Goal: Task Accomplishment & Management: Complete application form

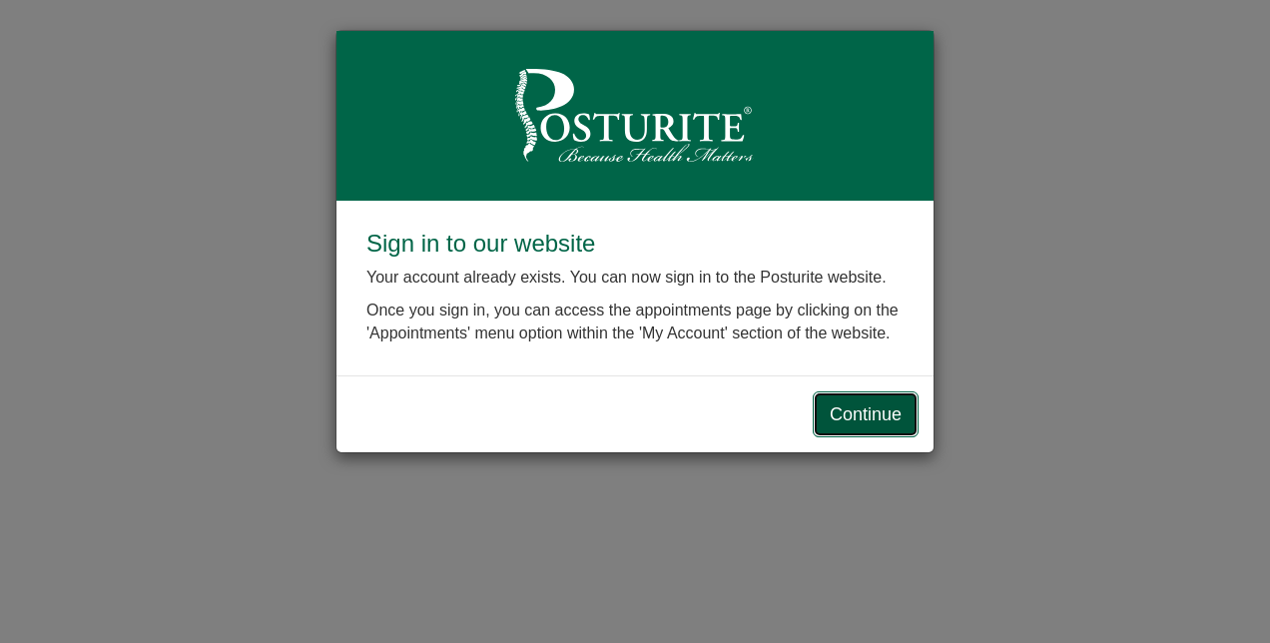
click at [883, 408] on link "Continue" at bounding box center [866, 414] width 106 height 46
click at [854, 405] on link "Continue" at bounding box center [866, 414] width 106 height 46
click at [872, 401] on link "Continue" at bounding box center [866, 414] width 106 height 46
